Goal: Information Seeking & Learning: Check status

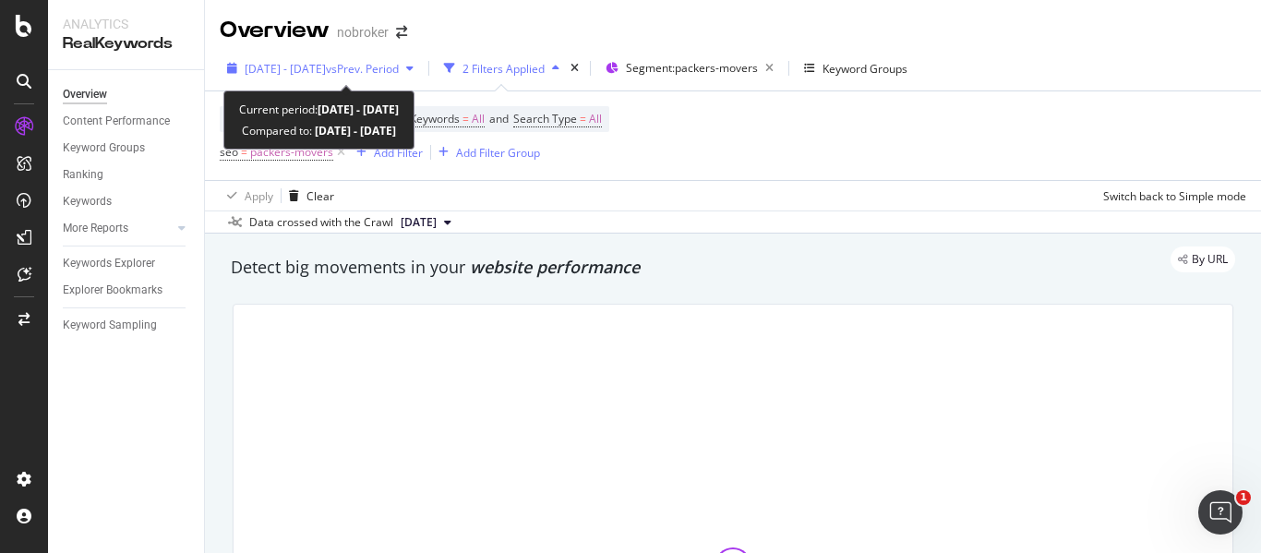
click at [399, 62] on span "vs Prev. Period" at bounding box center [362, 69] width 73 height 16
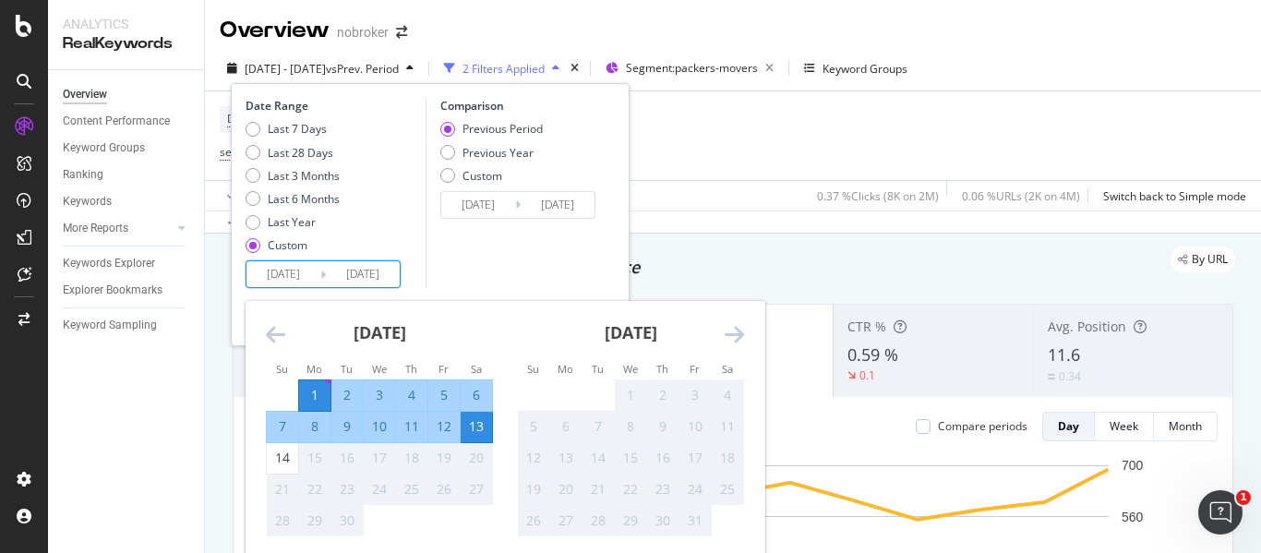
click at [391, 264] on input "[DATE]" at bounding box center [363, 274] width 74 height 26
click at [286, 461] on div "14" at bounding box center [282, 458] width 31 height 18
type input "[DATE]"
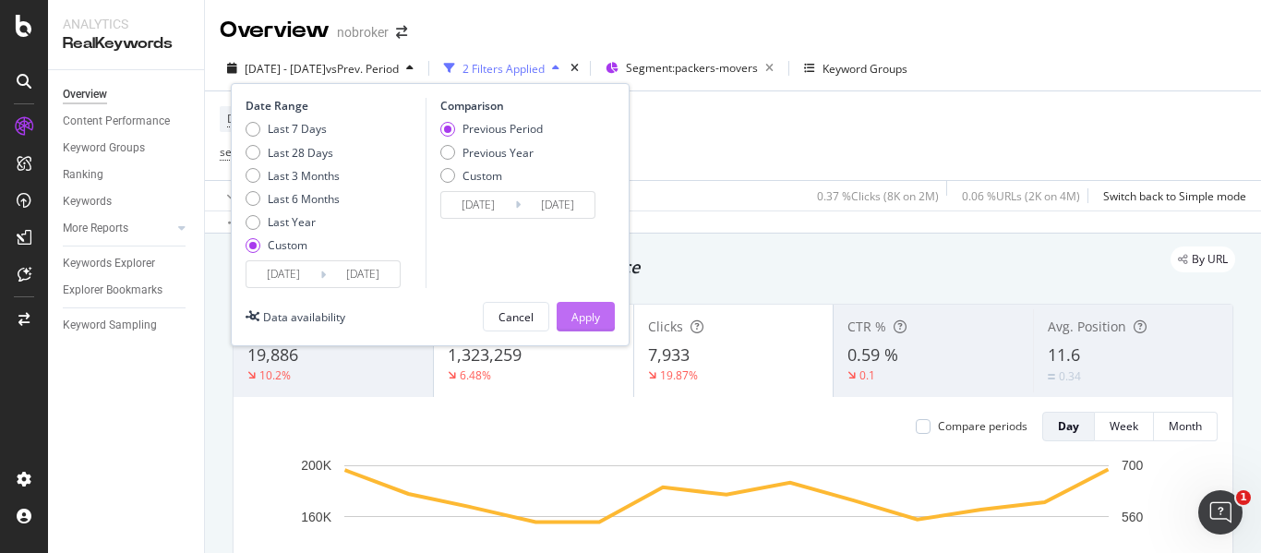
click at [589, 321] on div "Apply" at bounding box center [586, 317] width 29 height 16
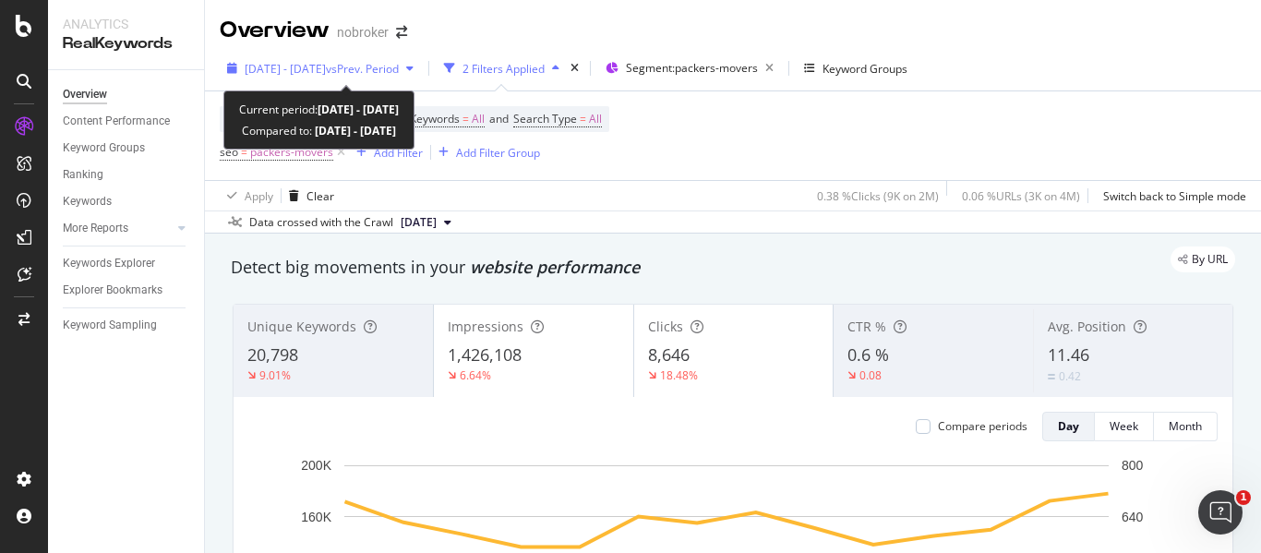
drag, startPoint x: 373, startPoint y: 84, endPoint x: 358, endPoint y: 75, distance: 17.4
click at [358, 75] on div "[DATE] - [DATE] vs Prev. Period 2 Filters Applied Segment: packers-movers Keywo…" at bounding box center [733, 72] width 1056 height 37
click at [326, 75] on span "[DATE] - [DATE]" at bounding box center [285, 69] width 81 height 16
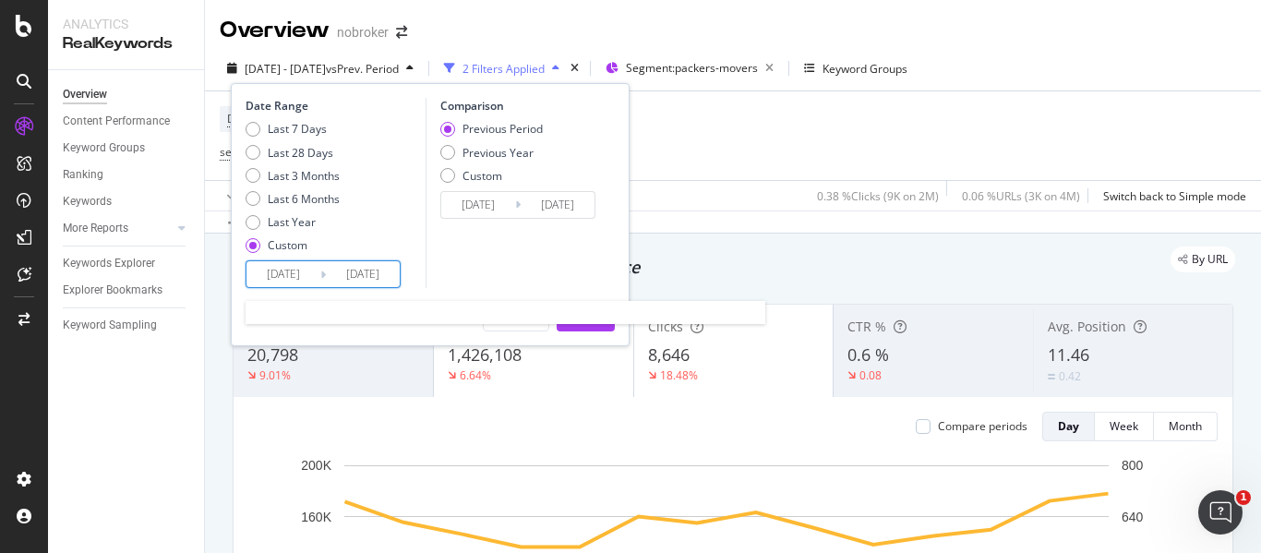
click at [316, 282] on input "[DATE]" at bounding box center [284, 274] width 74 height 26
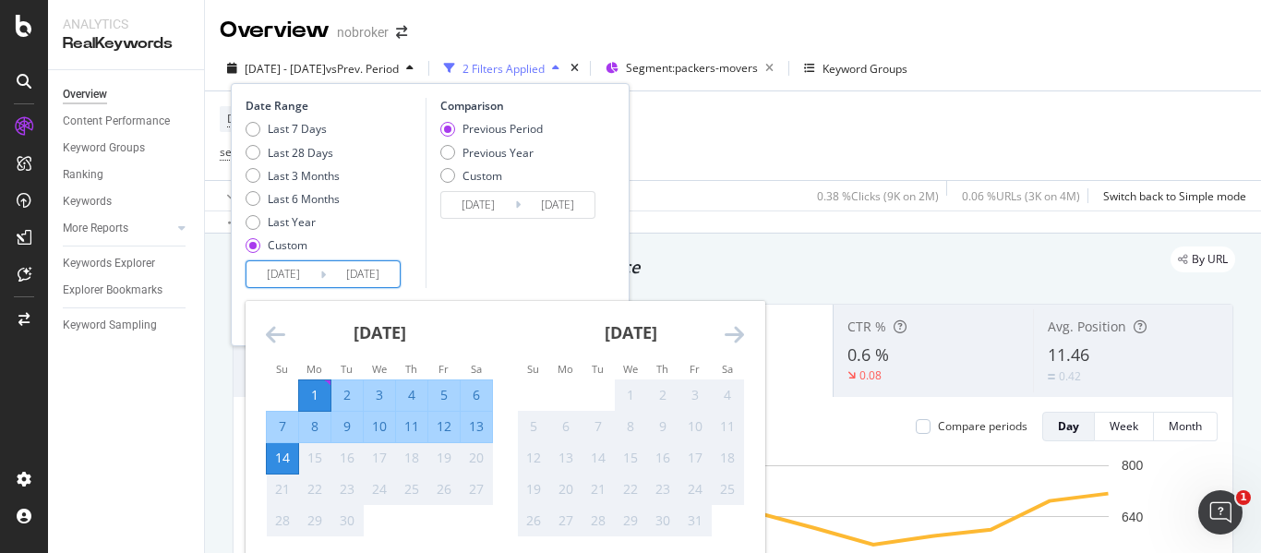
click at [313, 428] on div "8" at bounding box center [314, 426] width 31 height 18
type input "[DATE]"
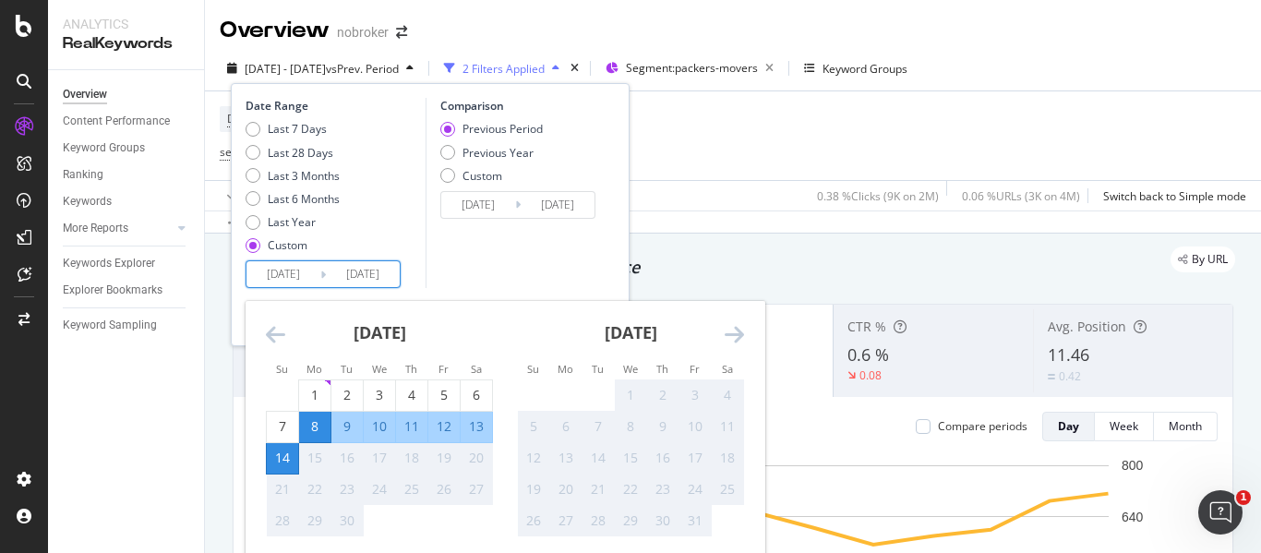
click at [283, 464] on div "14" at bounding box center [282, 458] width 31 height 18
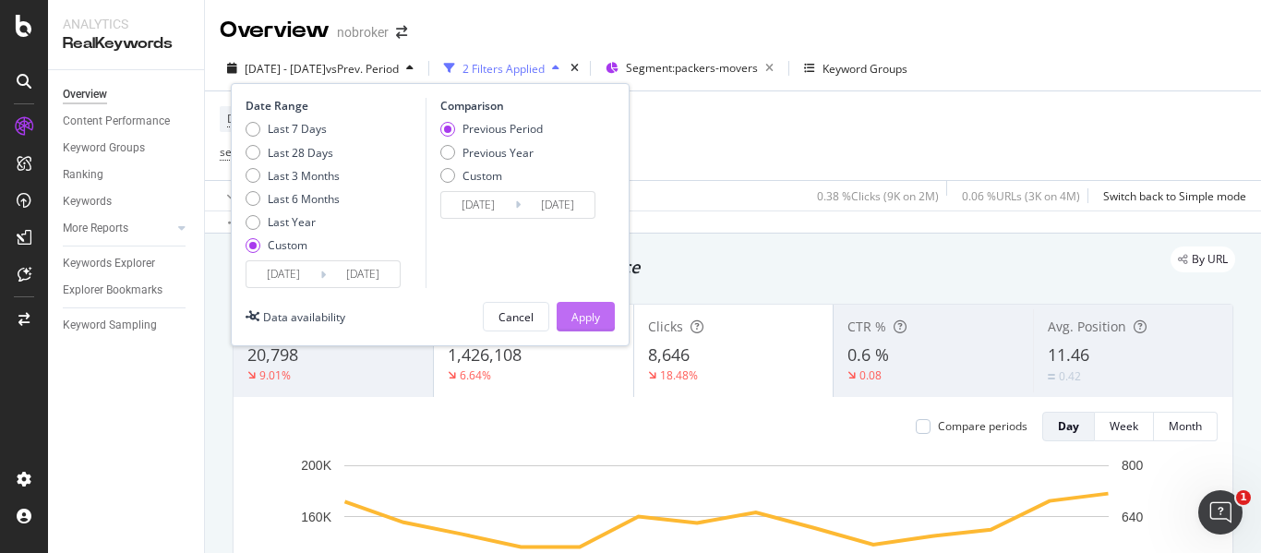
click at [583, 310] on div "Apply" at bounding box center [586, 317] width 29 height 16
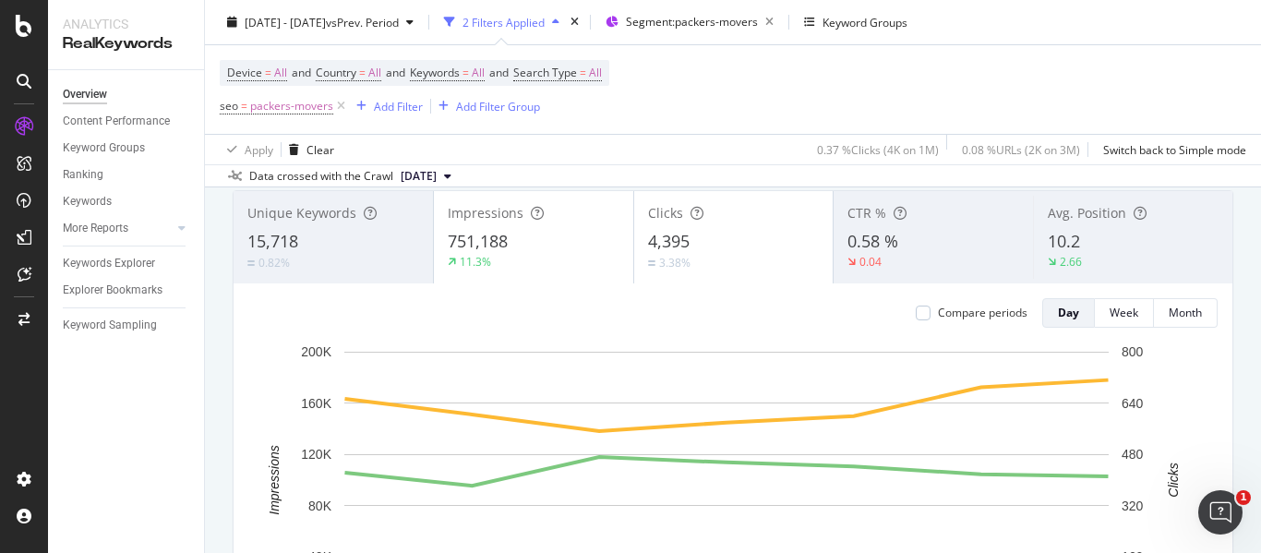
scroll to position [100, 0]
